Goal: Task Accomplishment & Management: Manage account settings

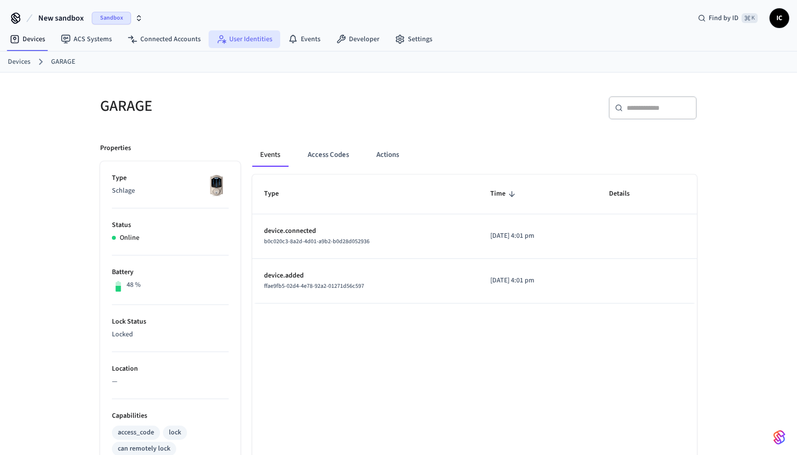
click at [248, 38] on link "User Identities" at bounding box center [245, 39] width 72 height 18
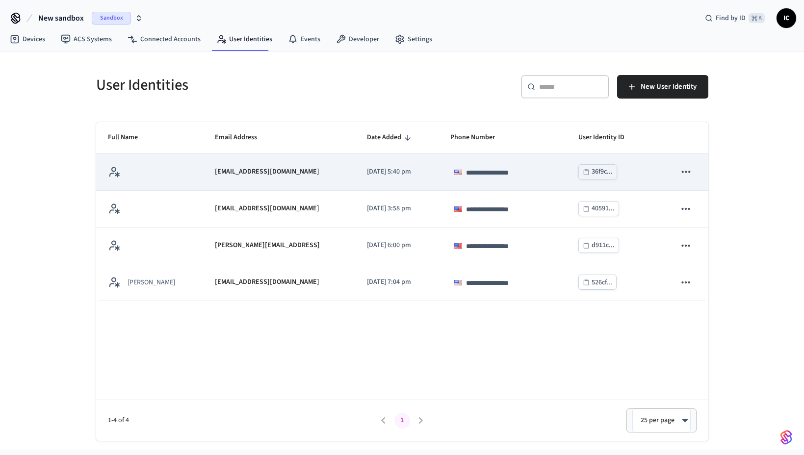
click at [684, 172] on icon "sticky table" at bounding box center [686, 172] width 8 height 2
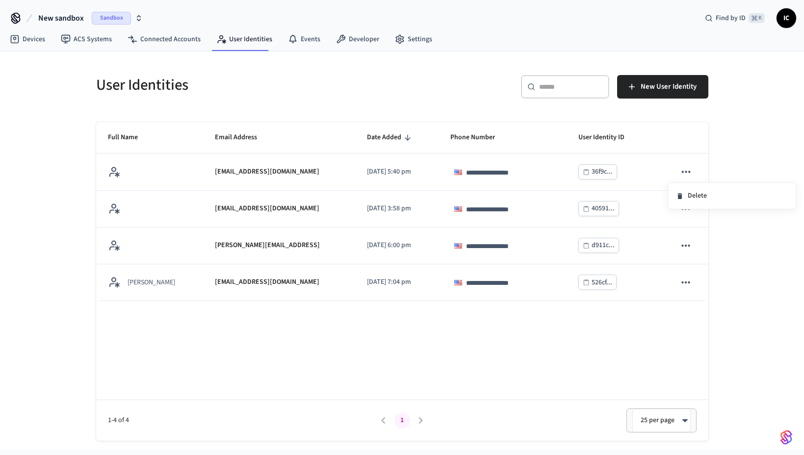
click at [405, 179] on div at bounding box center [402, 227] width 804 height 455
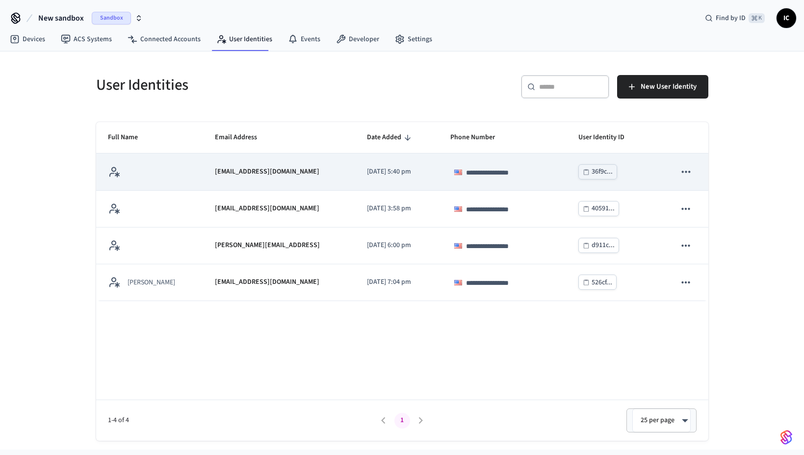
click at [439, 174] on td "**********" at bounding box center [503, 172] width 128 height 37
click at [391, 176] on p "[DATE] 5:40 pm" at bounding box center [397, 172] width 60 height 10
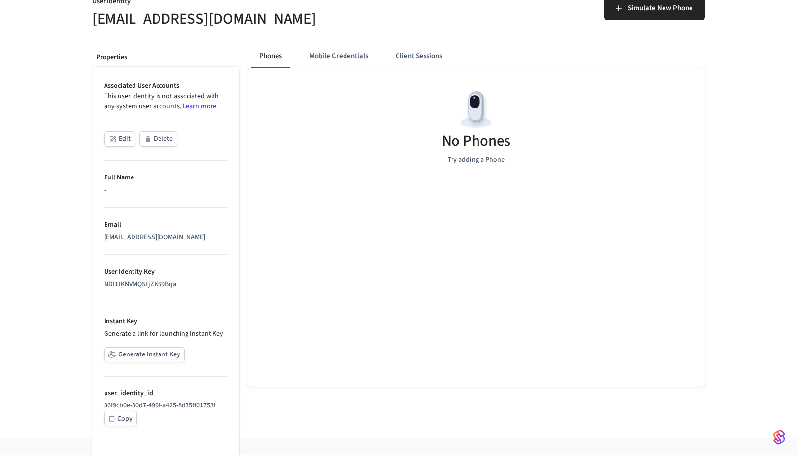
scroll to position [105, 0]
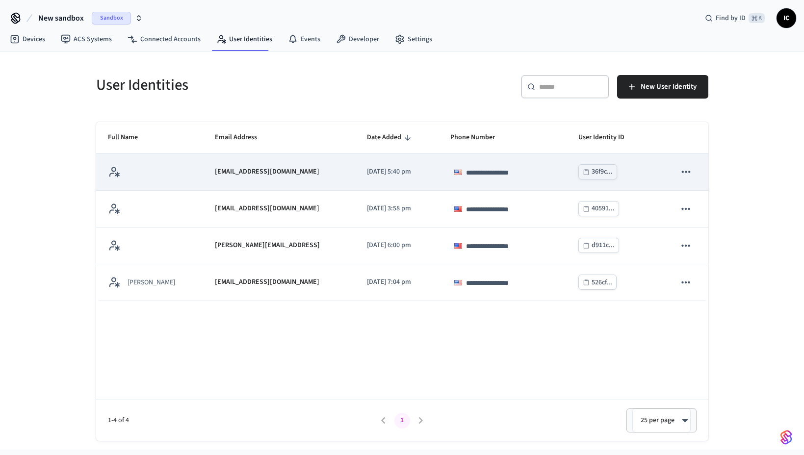
click at [331, 167] on td "[EMAIL_ADDRESS][DOMAIN_NAME]" at bounding box center [279, 172] width 152 height 37
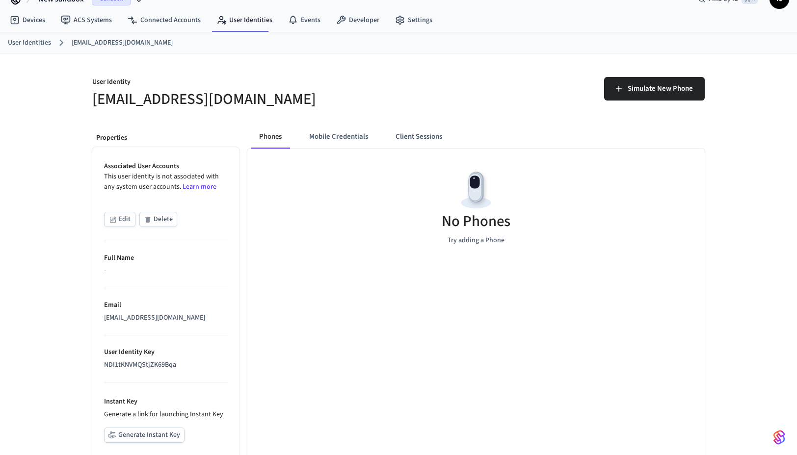
scroll to position [105, 0]
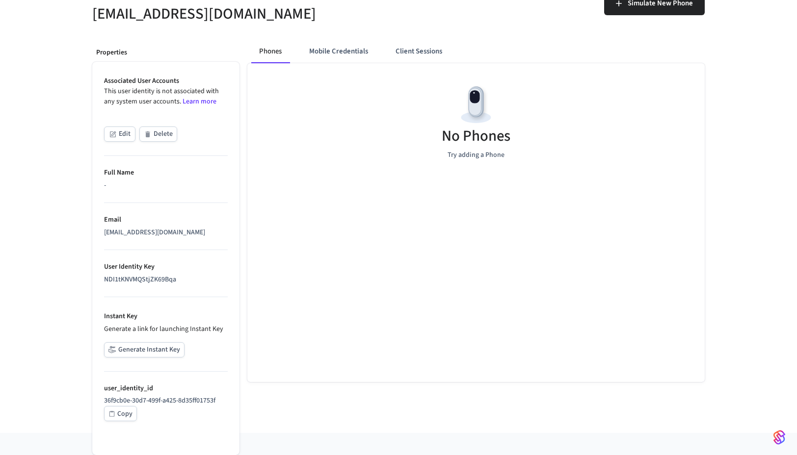
click at [117, 279] on div "NDI1tKNVMQStjZK69Bqa" at bounding box center [166, 280] width 124 height 10
click at [140, 350] on button "Generate Instant Key" at bounding box center [144, 350] width 80 height 15
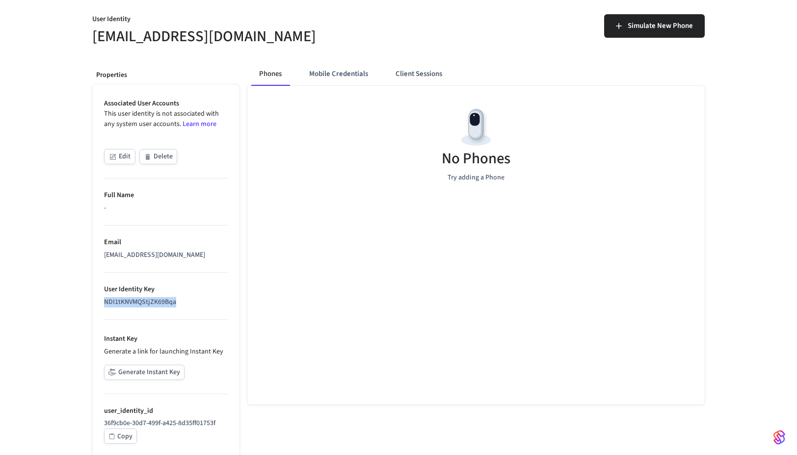
scroll to position [0, 0]
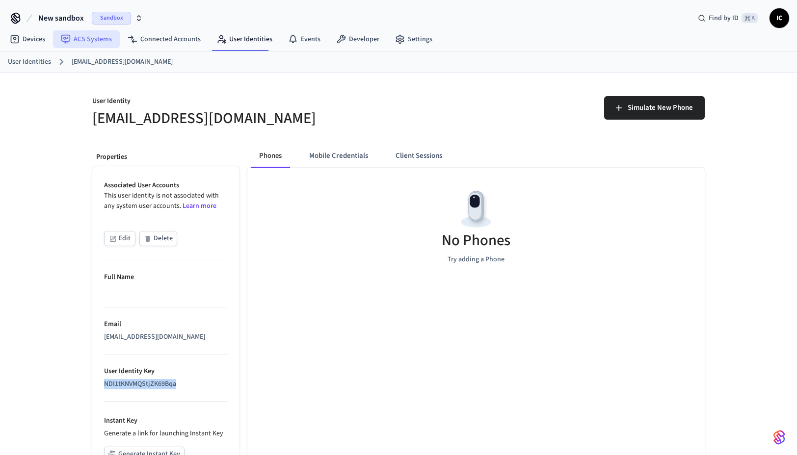
click at [90, 41] on link "ACS Systems" at bounding box center [86, 39] width 67 height 18
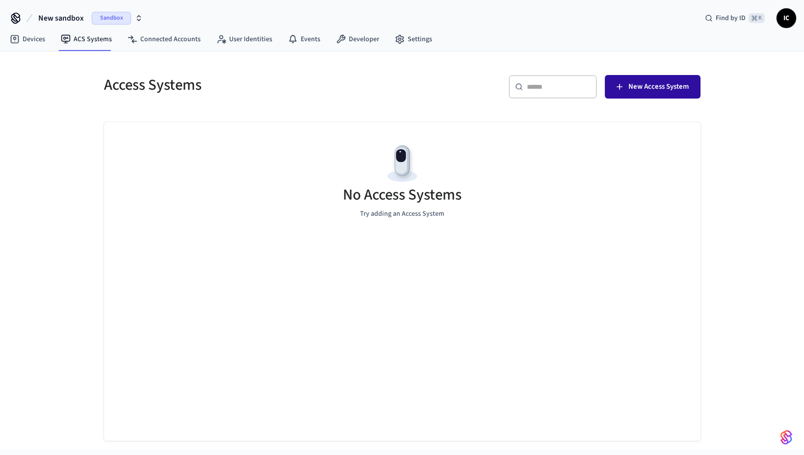
click at [637, 82] on span "New Access System" at bounding box center [659, 86] width 60 height 13
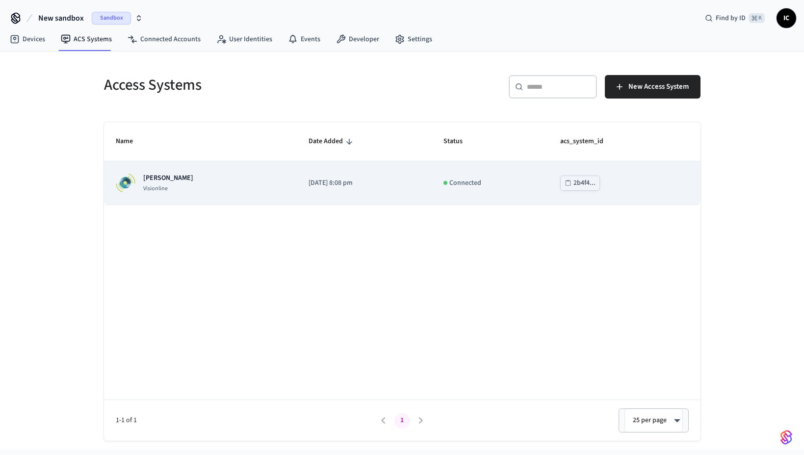
click at [170, 179] on div "[PERSON_NAME] Visionline" at bounding box center [200, 183] width 169 height 20
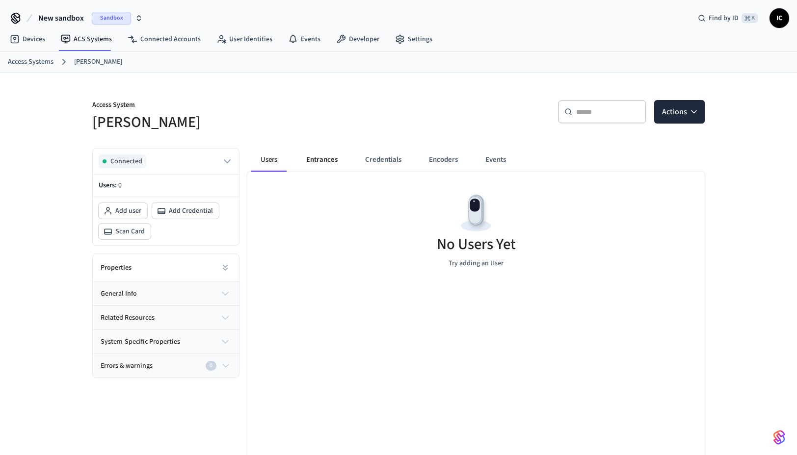
click at [325, 153] on button "Entrances" at bounding box center [321, 160] width 47 height 24
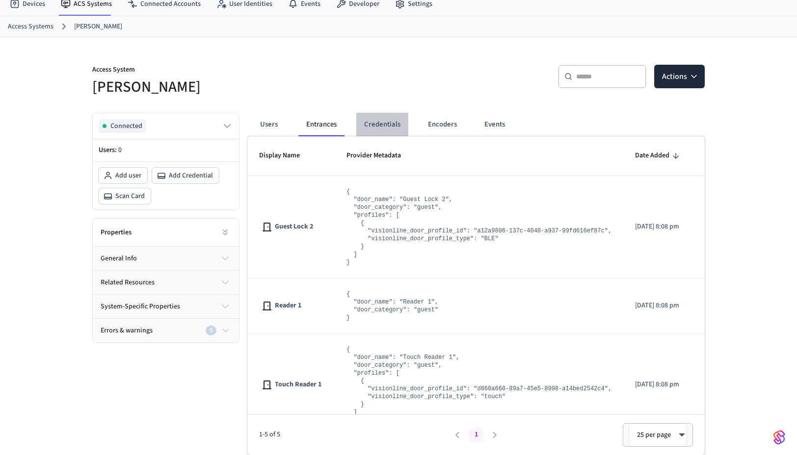
click at [378, 119] on button "Credentials" at bounding box center [382, 125] width 52 height 24
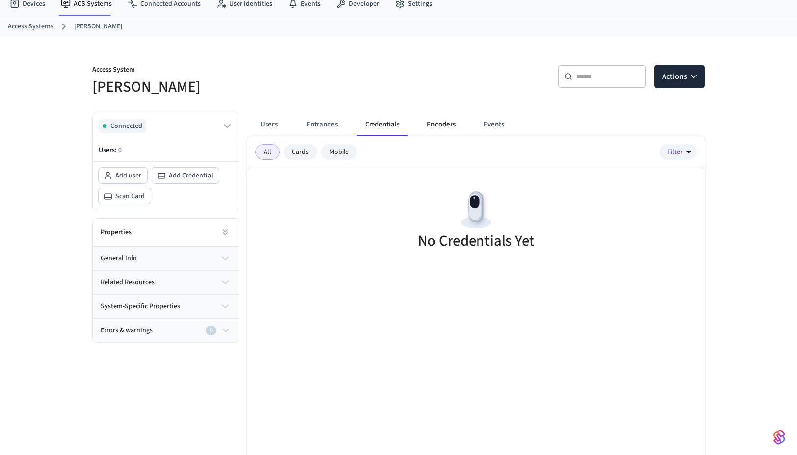
click at [427, 127] on button "Encoders" at bounding box center [441, 125] width 45 height 24
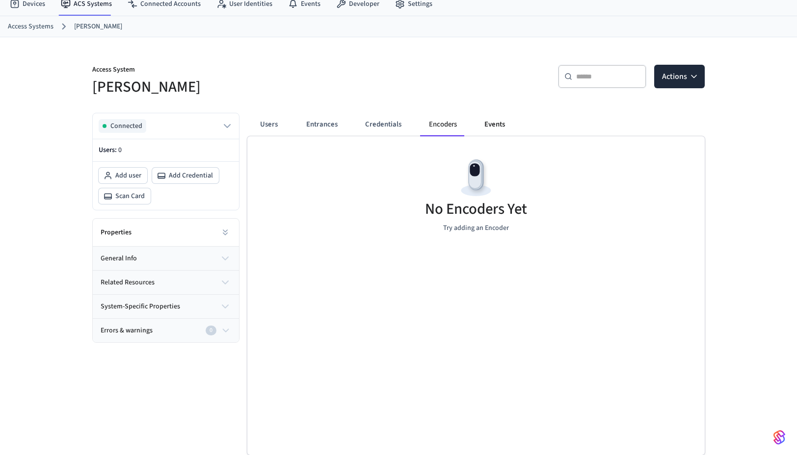
click at [487, 125] on button "Events" at bounding box center [495, 125] width 36 height 24
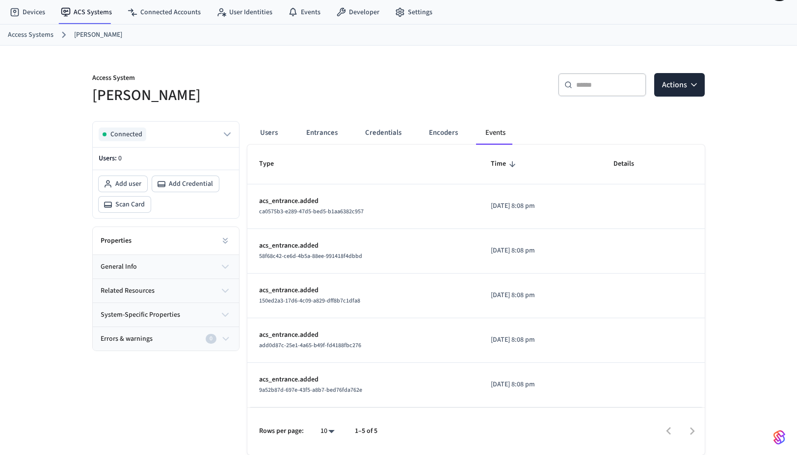
scroll to position [27, 0]
click at [392, 132] on button "Credentials" at bounding box center [383, 133] width 52 height 24
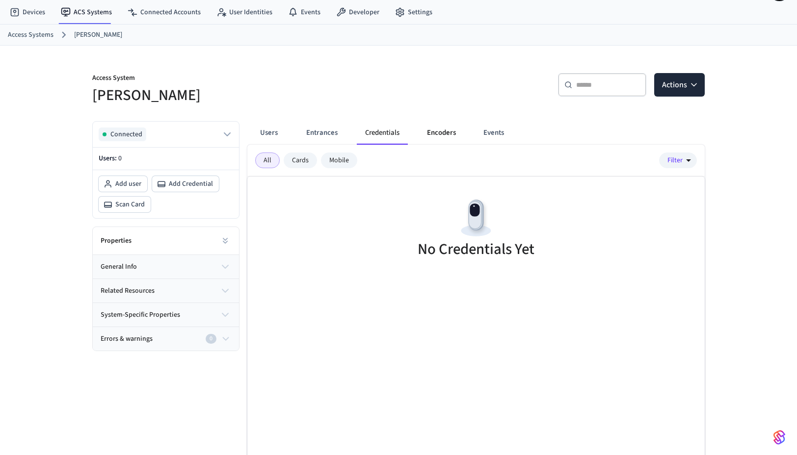
click at [445, 134] on button "Encoders" at bounding box center [441, 133] width 45 height 24
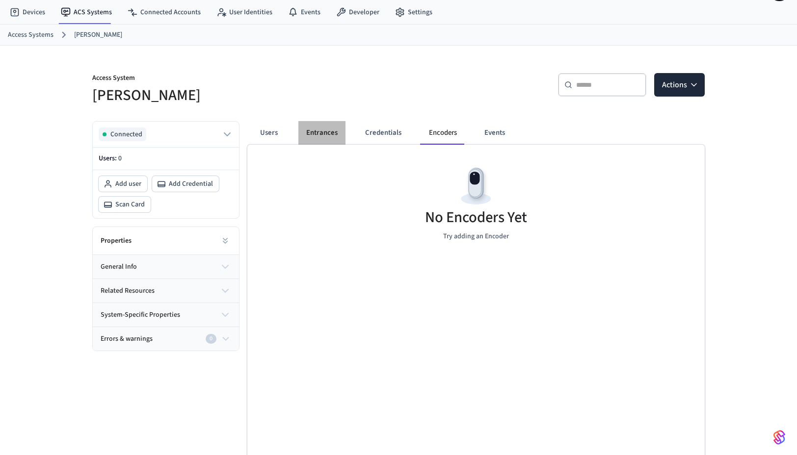
click at [323, 134] on button "Entrances" at bounding box center [321, 133] width 47 height 24
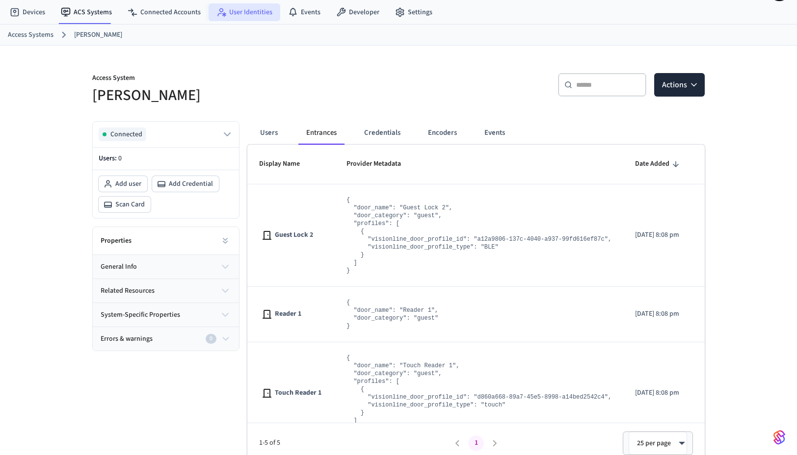
click at [242, 15] on link "User Identities" at bounding box center [245, 12] width 72 height 18
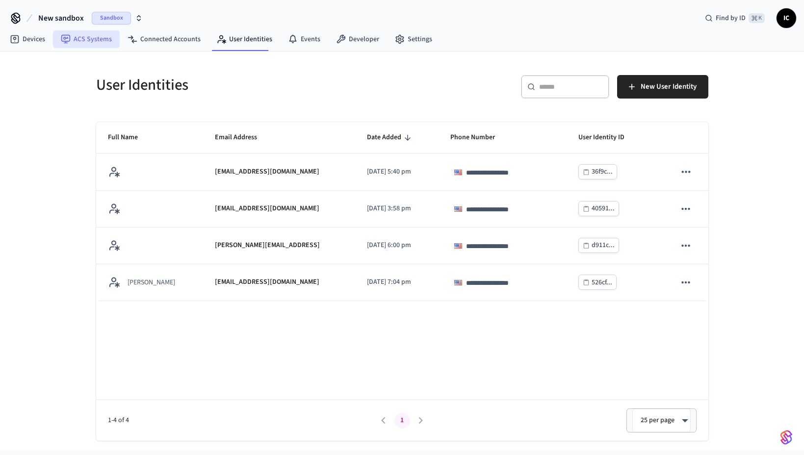
click at [91, 38] on link "ACS Systems" at bounding box center [86, 39] width 67 height 18
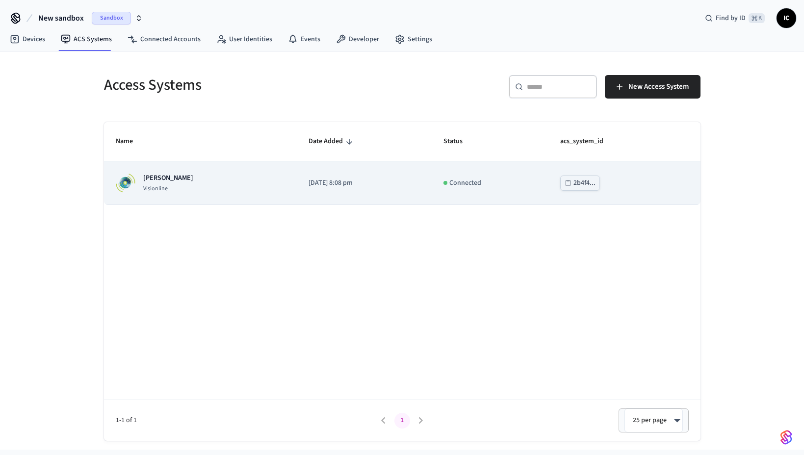
click at [167, 191] on div "[PERSON_NAME] Visionline" at bounding box center [200, 183] width 169 height 20
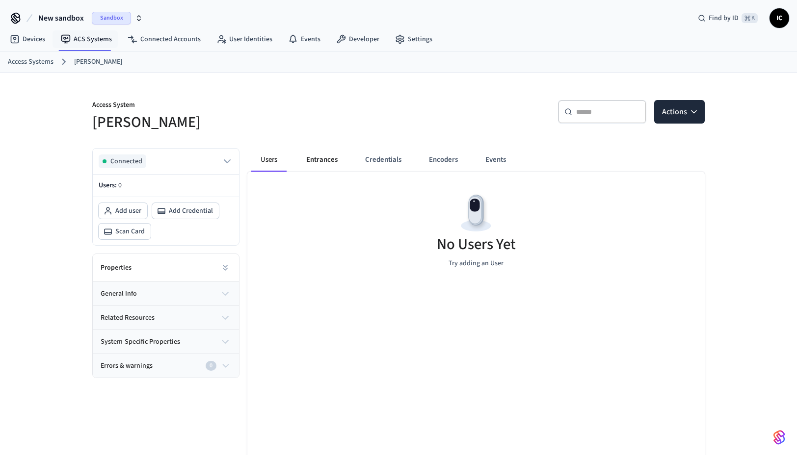
click at [315, 166] on button "Entrances" at bounding box center [321, 160] width 47 height 24
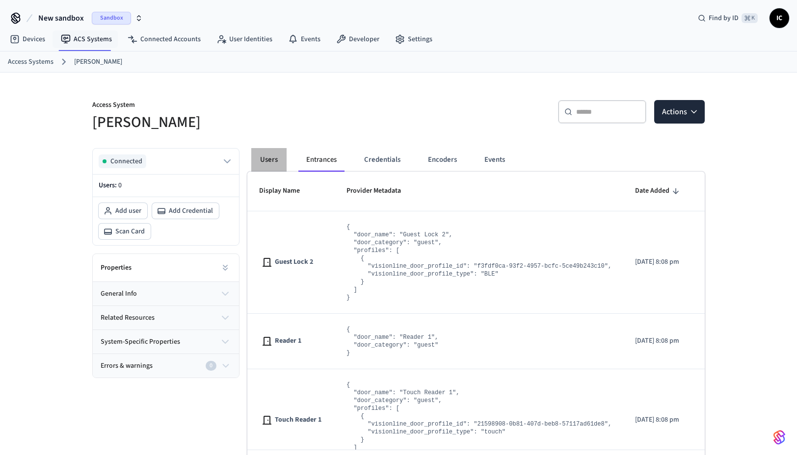
click at [263, 163] on button "Users" at bounding box center [268, 160] width 35 height 24
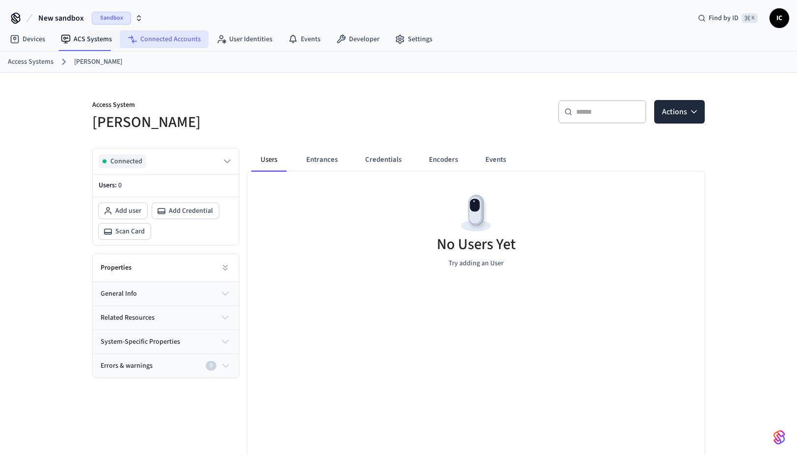
click at [160, 36] on link "Connected Accounts" at bounding box center [164, 39] width 89 height 18
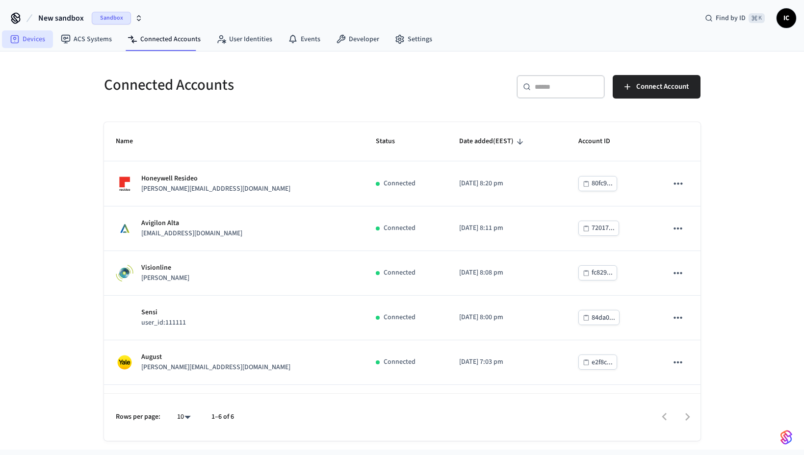
click at [38, 41] on link "Devices" at bounding box center [27, 39] width 51 height 18
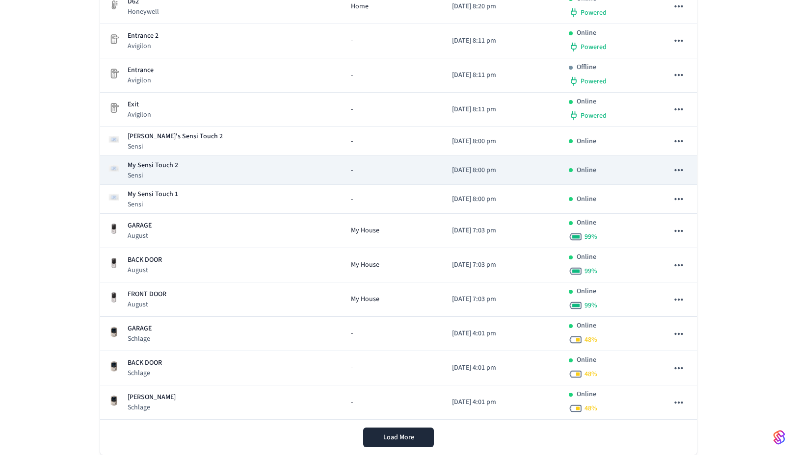
scroll to position [450, 0]
